Goal: Transaction & Acquisition: Subscribe to service/newsletter

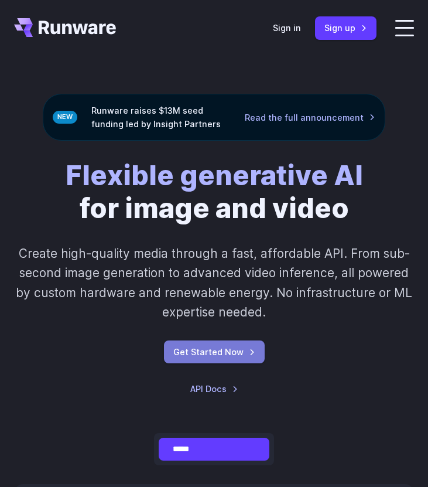
click at [201, 344] on link "Get Started Now" at bounding box center [214, 351] width 101 height 23
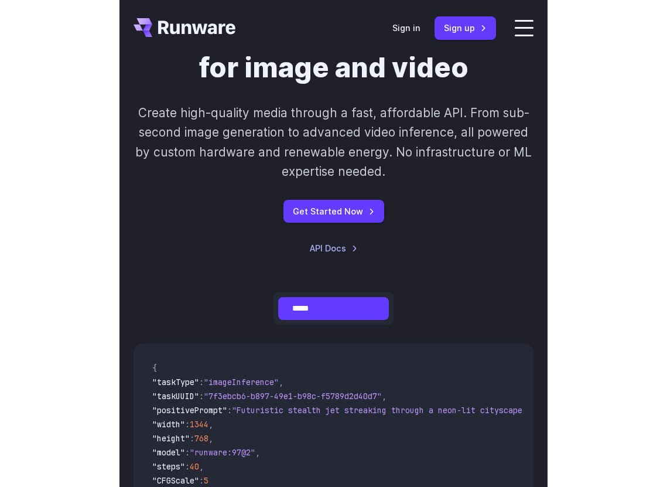
scroll to position [160, 0]
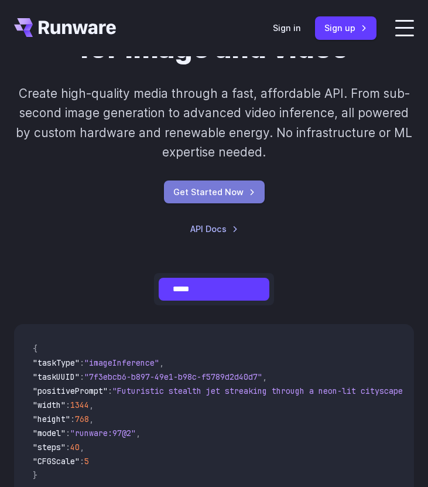
click at [224, 195] on link "Get Started Now" at bounding box center [214, 191] width 101 height 23
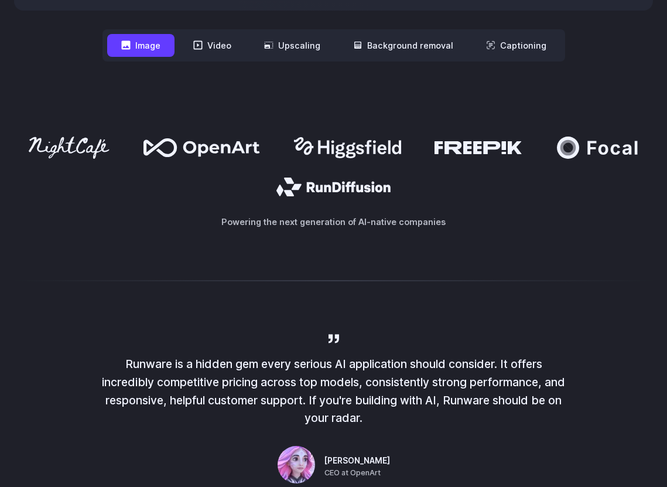
scroll to position [613, 0]
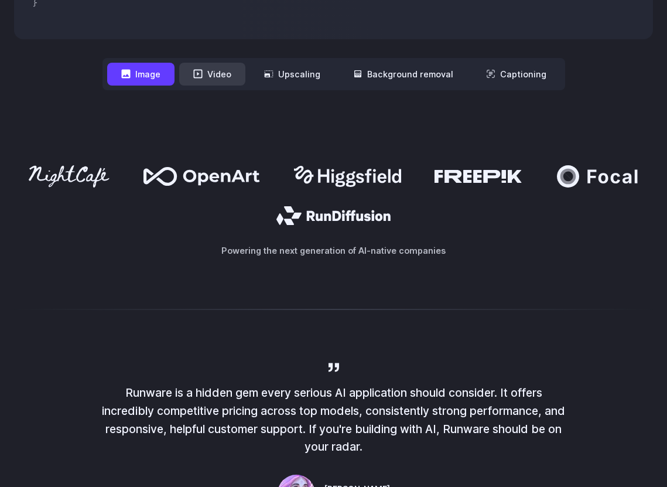
click at [209, 80] on button "Video" at bounding box center [212, 74] width 66 height 23
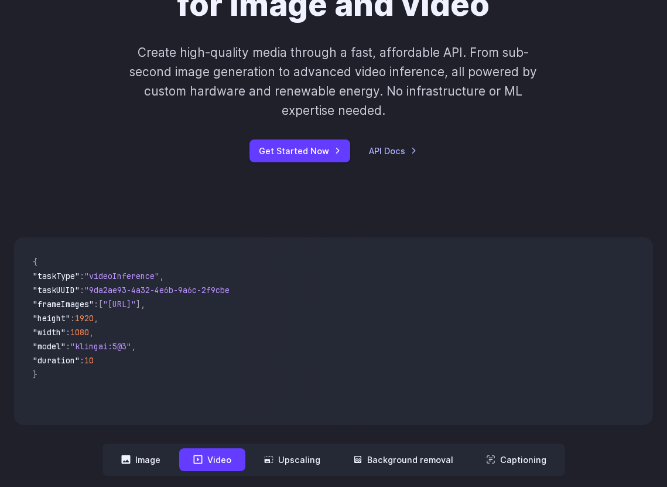
scroll to position [0, 0]
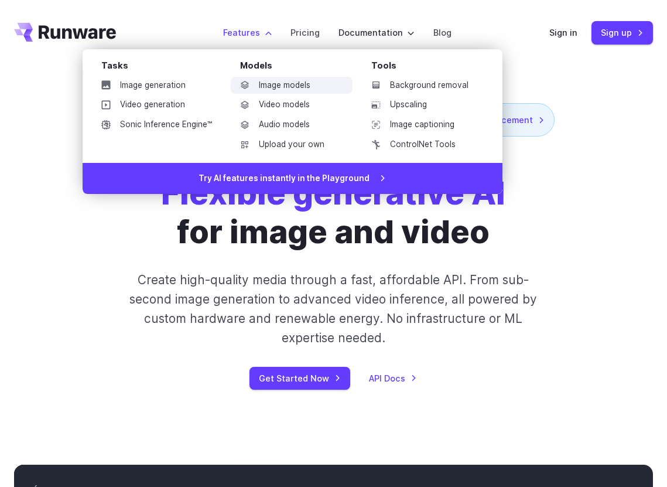
click at [271, 83] on link "Image models" at bounding box center [292, 86] width 122 height 18
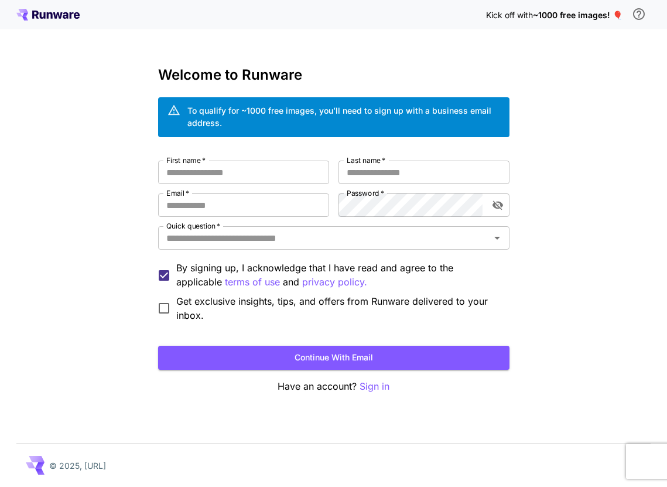
click at [33, 20] on icon at bounding box center [47, 15] width 63 height 12
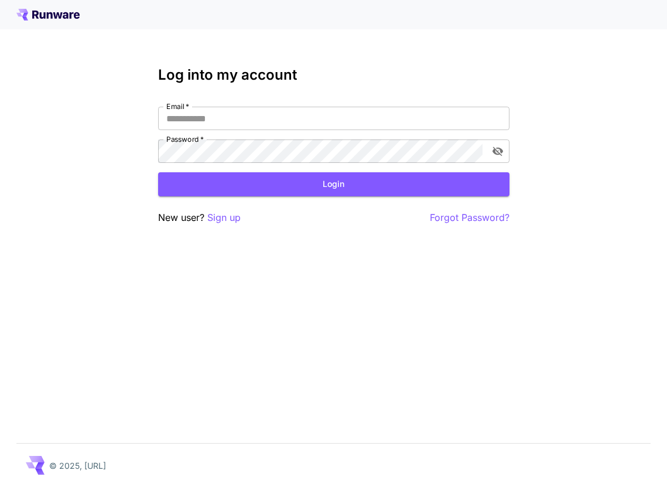
click at [42, 20] on icon at bounding box center [47, 15] width 63 height 12
click at [39, 13] on icon at bounding box center [47, 15] width 63 height 12
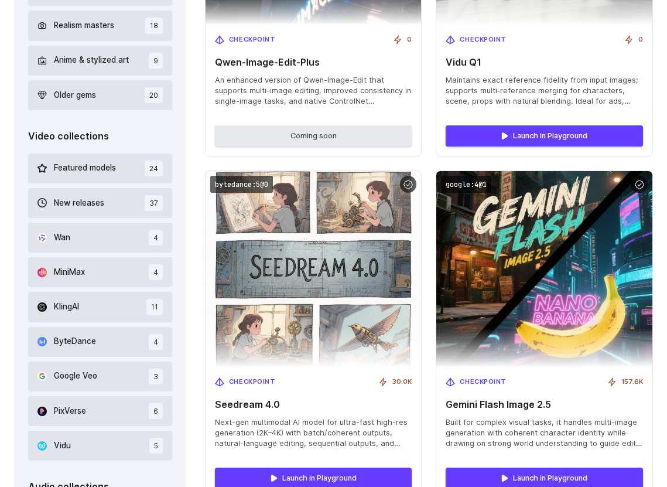
scroll to position [767, 0]
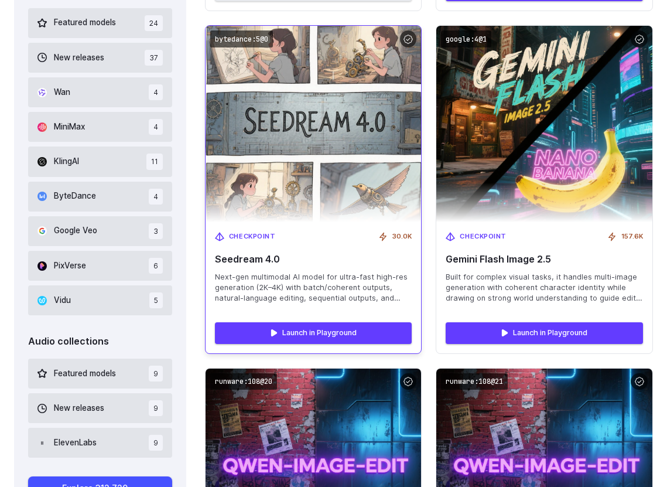
click at [351, 128] on img at bounding box center [312, 124] width 237 height 216
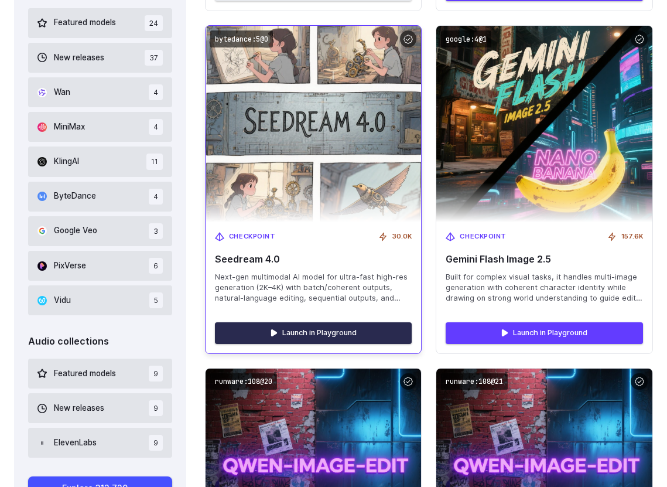
click at [334, 336] on link "Launch in Playground" at bounding box center [313, 332] width 197 height 21
